Goal: Contribute content

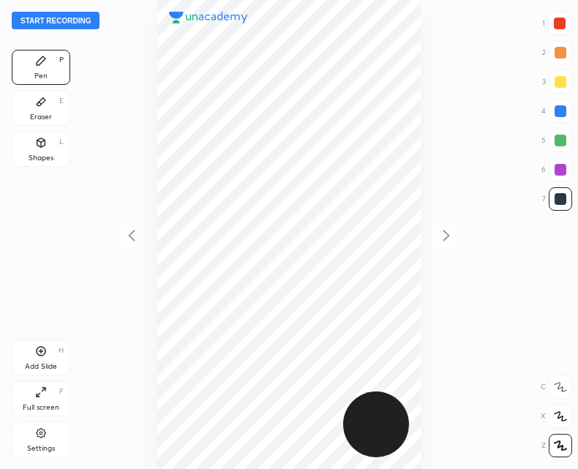
scroll to position [469, 344]
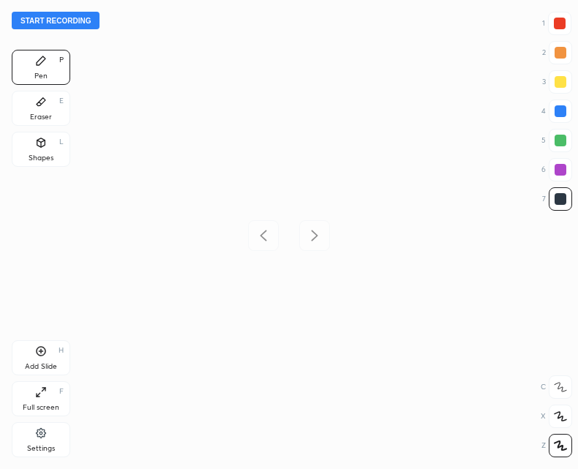
scroll to position [469, 344]
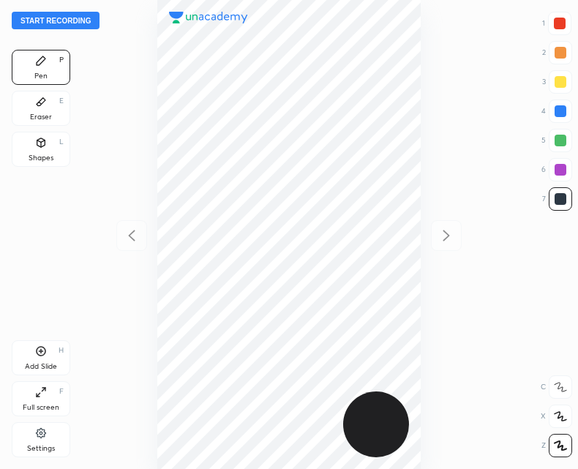
click at [63, 21] on button "Start recording" at bounding box center [56, 21] width 88 height 18
click at [39, 360] on div "Add Slide H" at bounding box center [41, 357] width 59 height 35
click at [143, 232] on div at bounding box center [131, 235] width 31 height 31
click at [458, 234] on div at bounding box center [446, 235] width 31 height 31
click at [37, 364] on div "Add Slide" at bounding box center [41, 366] width 32 height 7
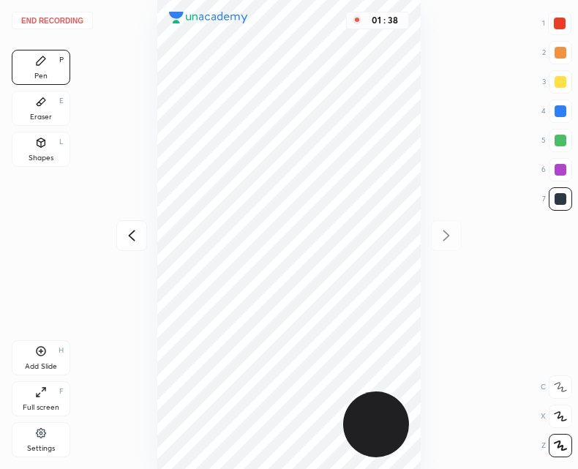
click at [137, 220] on div at bounding box center [131, 235] width 31 height 31
click at [469, 236] on div "End recording 1 2 3 4 5 6 7 R O A L C X Z Erase all C X Z Pen P Eraser E Shapes…" at bounding box center [289, 234] width 578 height 469
click at [452, 234] on icon at bounding box center [447, 236] width 18 height 18
click at [48, 357] on div "Add Slide H" at bounding box center [41, 357] width 59 height 35
click at [62, 20] on button "End recording" at bounding box center [52, 21] width 81 height 18
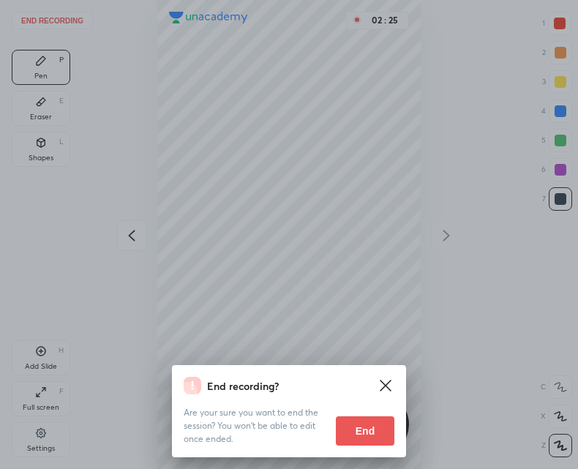
click at [357, 429] on button "End" at bounding box center [365, 431] width 59 height 29
